Goal: Obtain resource: Obtain resource

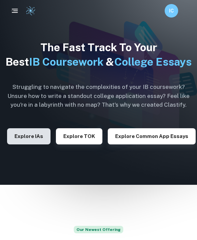
click at [37, 144] on button "Explore IAs" at bounding box center [28, 136] width 43 height 16
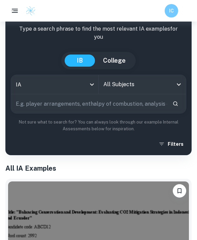
scroll to position [34, 0]
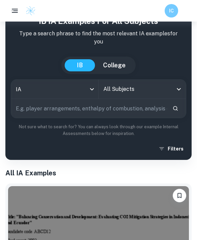
click at [169, 92] on input "All Subjects" at bounding box center [137, 89] width 71 height 13
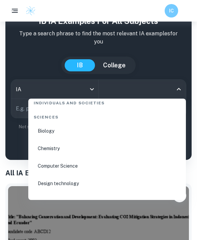
scroll to position [1086, 0]
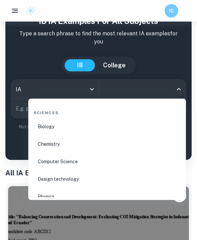
click at [61, 129] on li "Biology" at bounding box center [107, 127] width 152 height 16
type input "Biology"
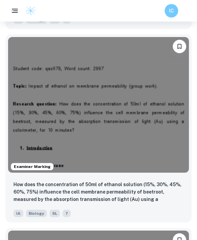
scroll to position [1782, 0]
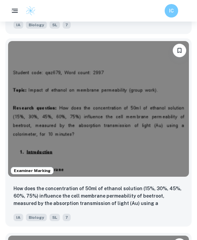
click at [165, 144] on img at bounding box center [98, 109] width 181 height 136
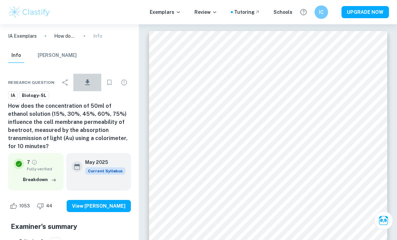
click at [95, 82] on button "Download" at bounding box center [87, 83] width 28 height 18
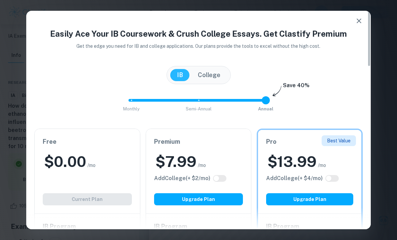
click at [197, 20] on icon "button" at bounding box center [359, 21] width 5 height 5
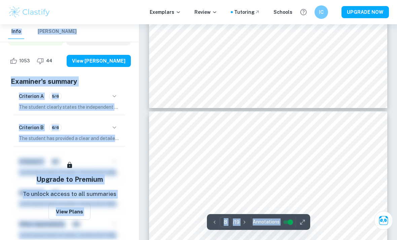
scroll to position [2379, 0]
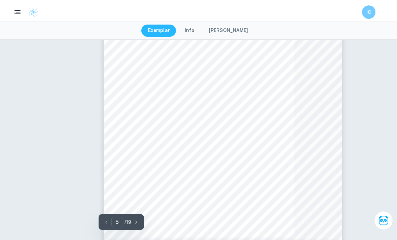
type input "3"
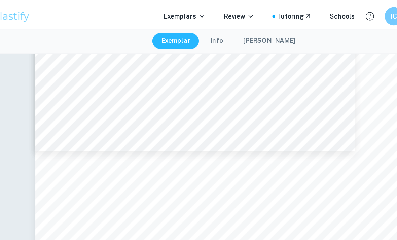
scroll to position [1172, 0]
